Goal: Book appointment/travel/reservation

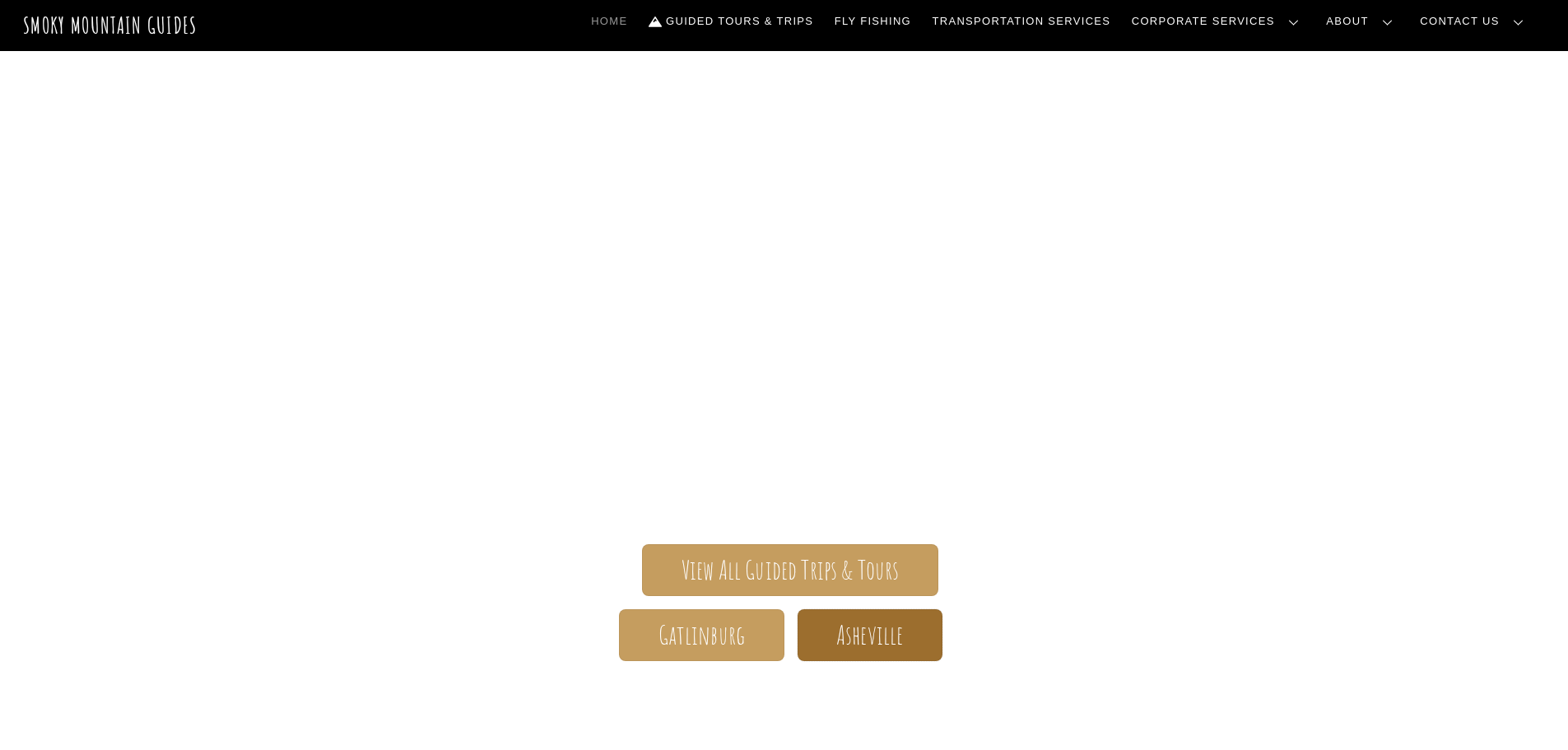
click at [878, 638] on span "Asheville" at bounding box center [870, 636] width 67 height 18
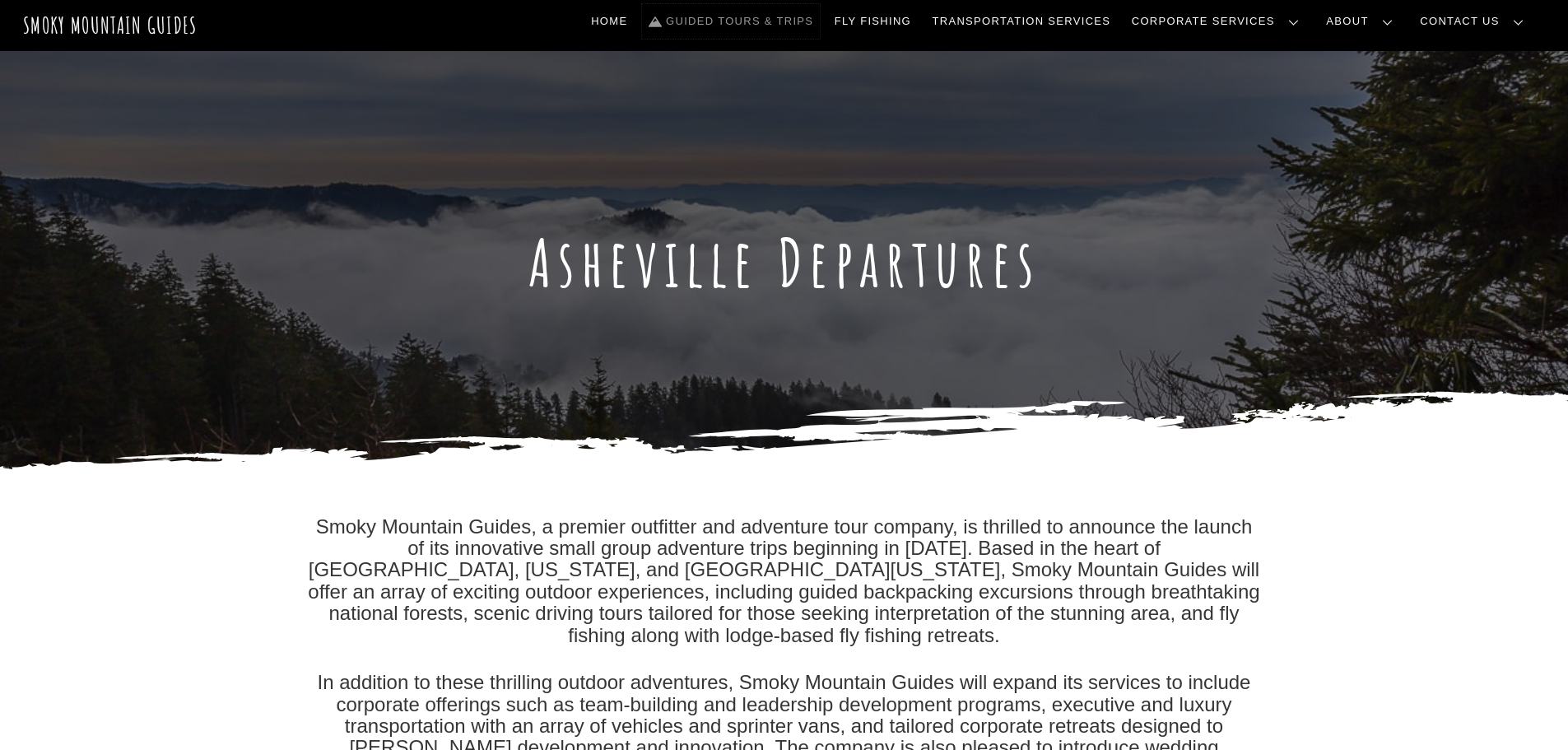
click at [820, 20] on link "Guided Tours & Trips" at bounding box center [731, 21] width 177 height 34
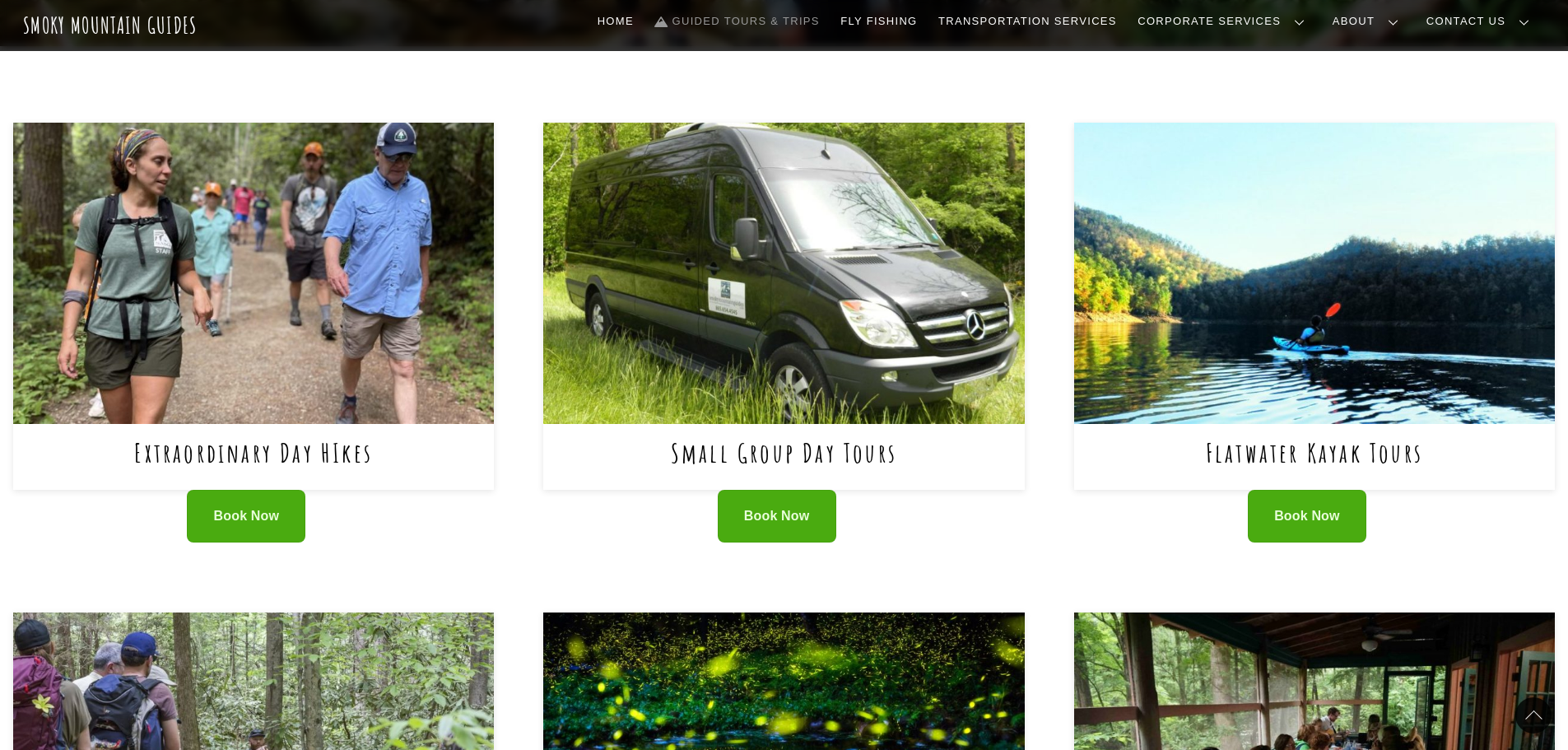
scroll to position [577, 0]
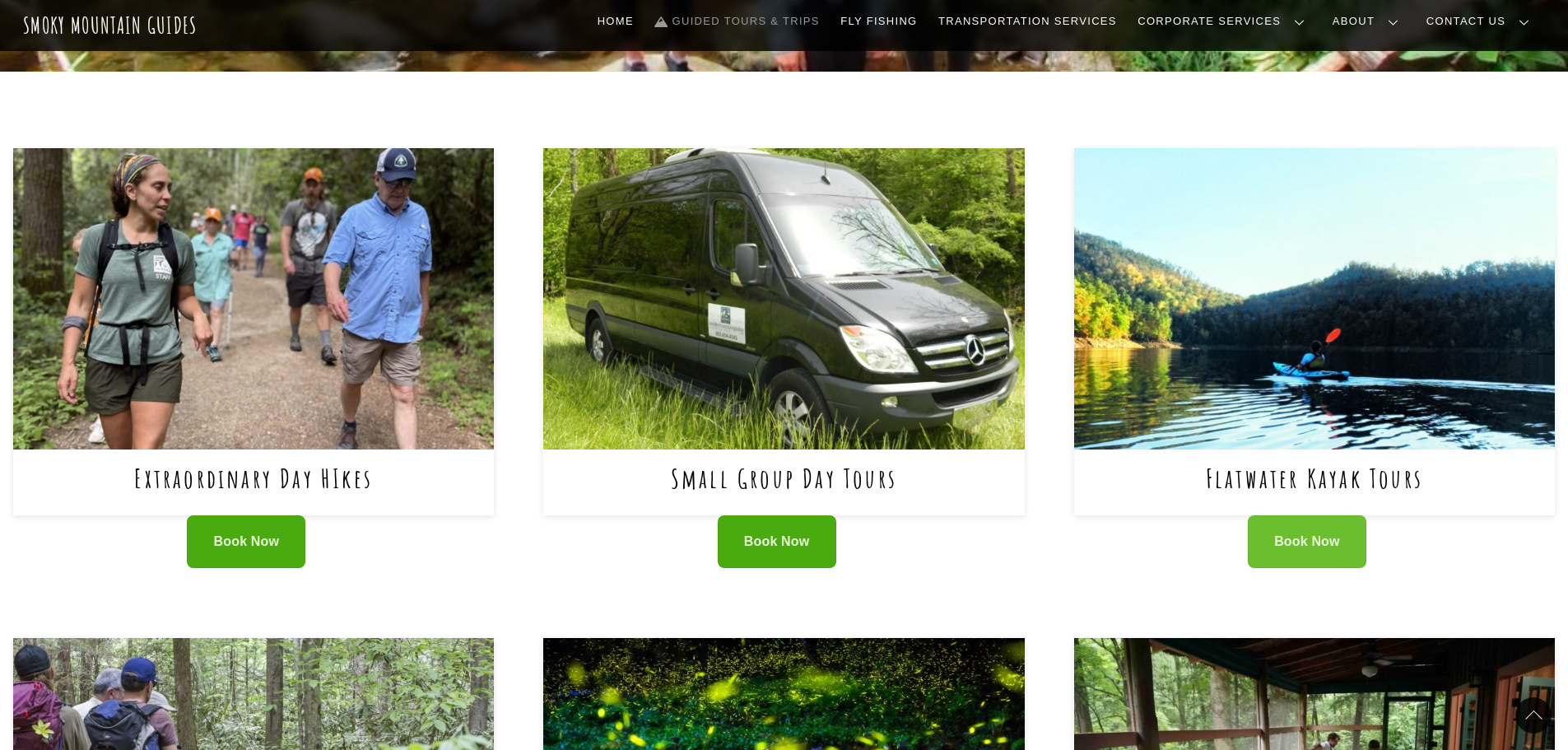
click at [1299, 515] on link "Book Now" at bounding box center [1307, 542] width 118 height 53
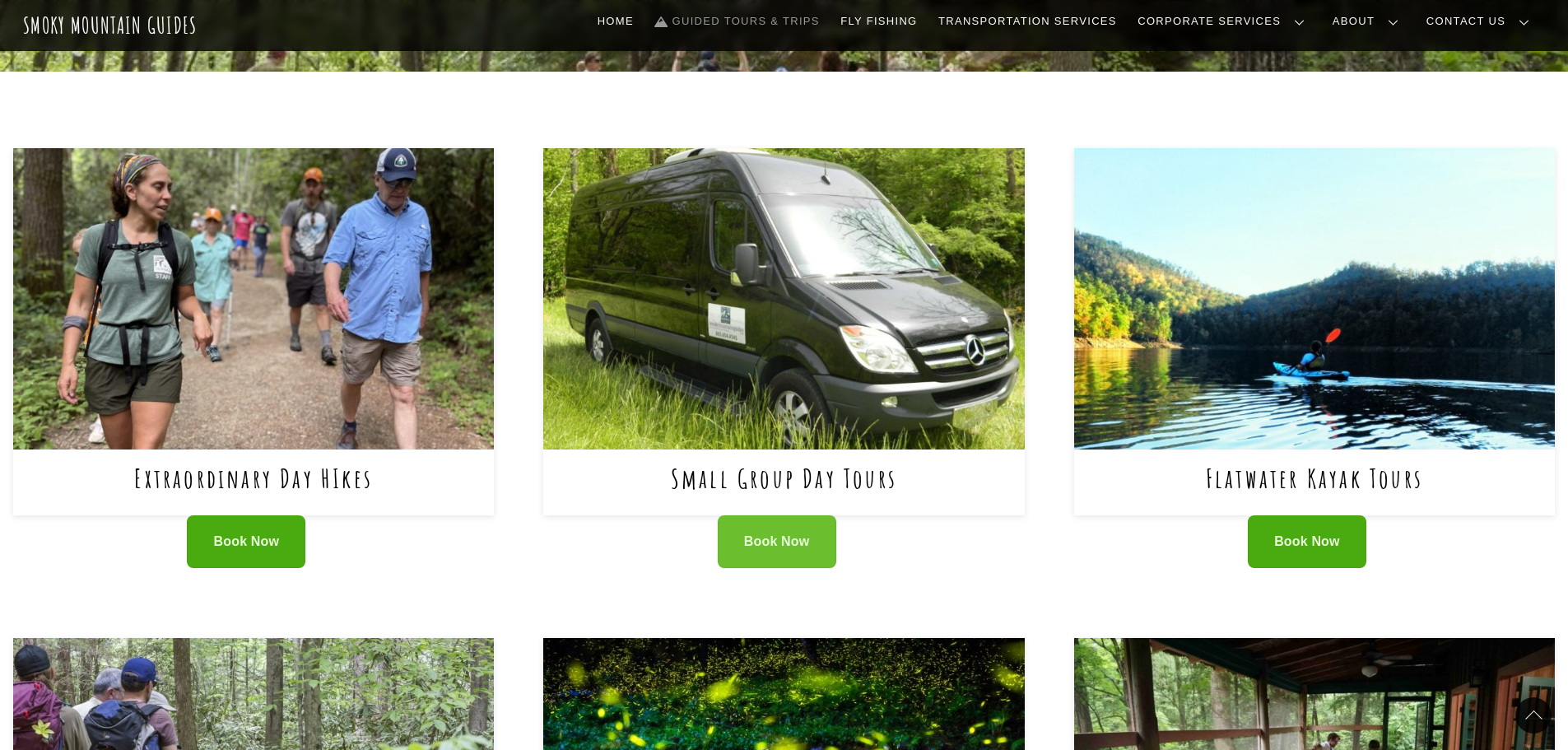
click at [778, 515] on link "Book Now" at bounding box center [777, 542] width 118 height 53
click at [1275, 533] on span "Book Now" at bounding box center [1307, 542] width 66 height 18
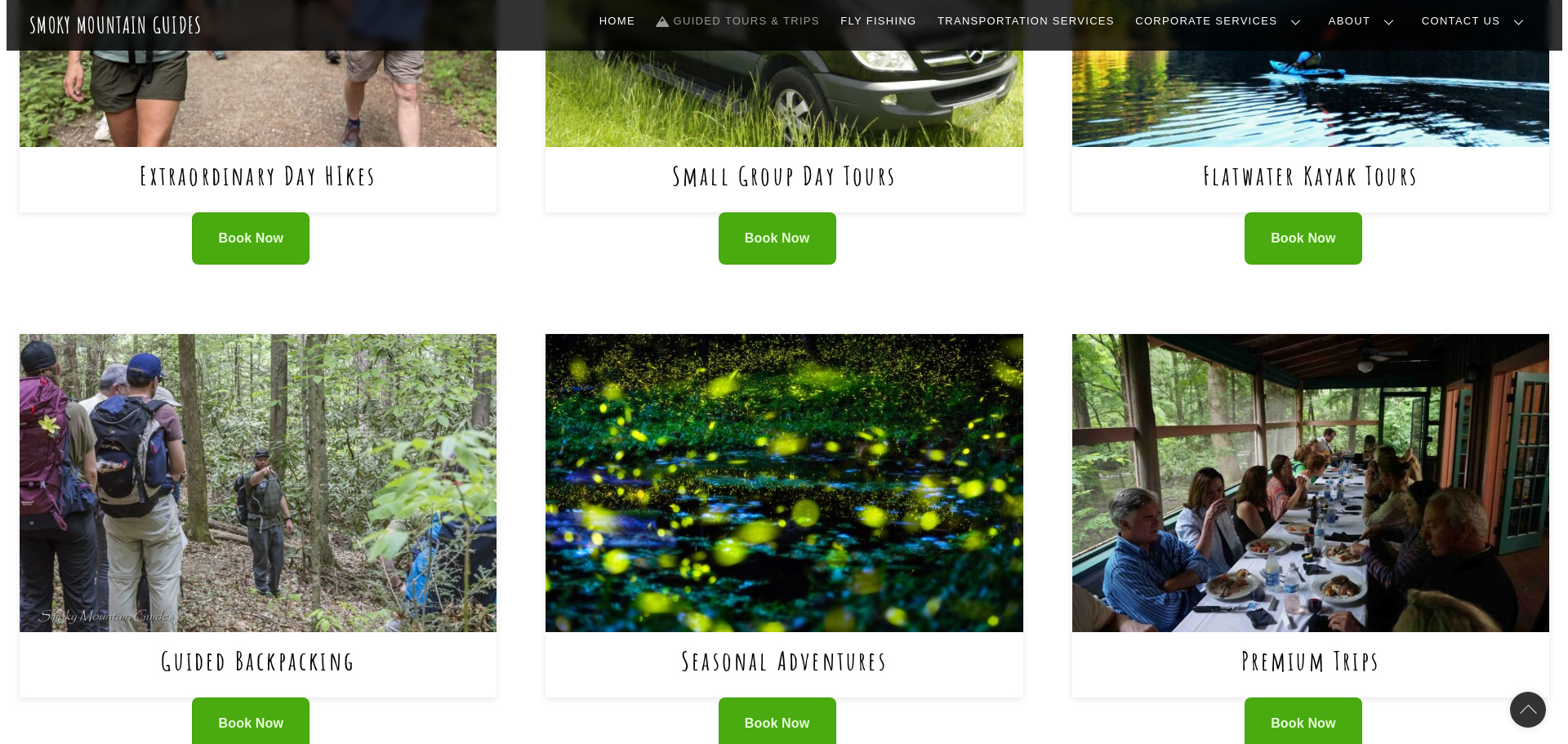
scroll to position [980, 0]
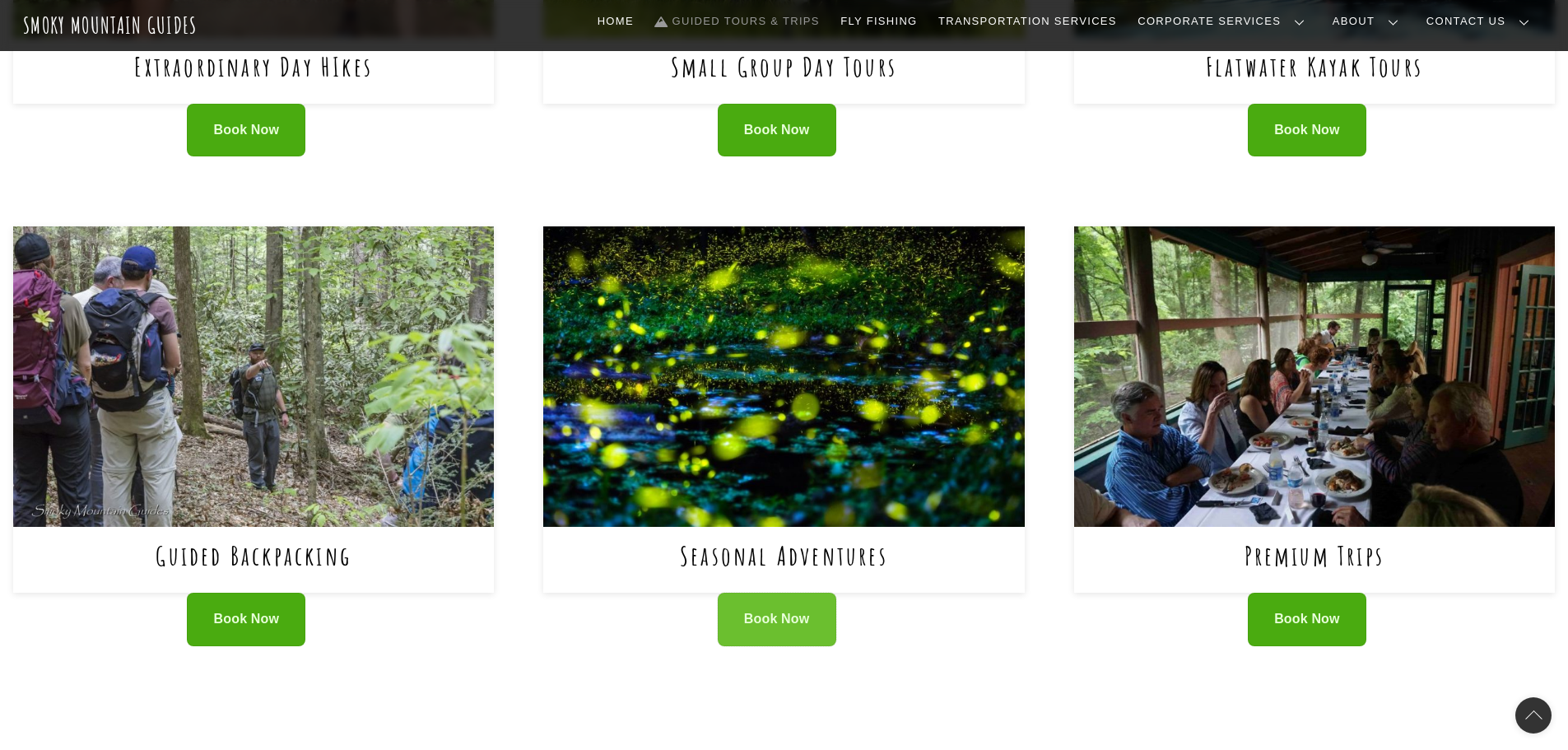
click at [803, 611] on span "Book Now" at bounding box center [777, 620] width 66 height 18
